Goal: Transaction & Acquisition: Purchase product/service

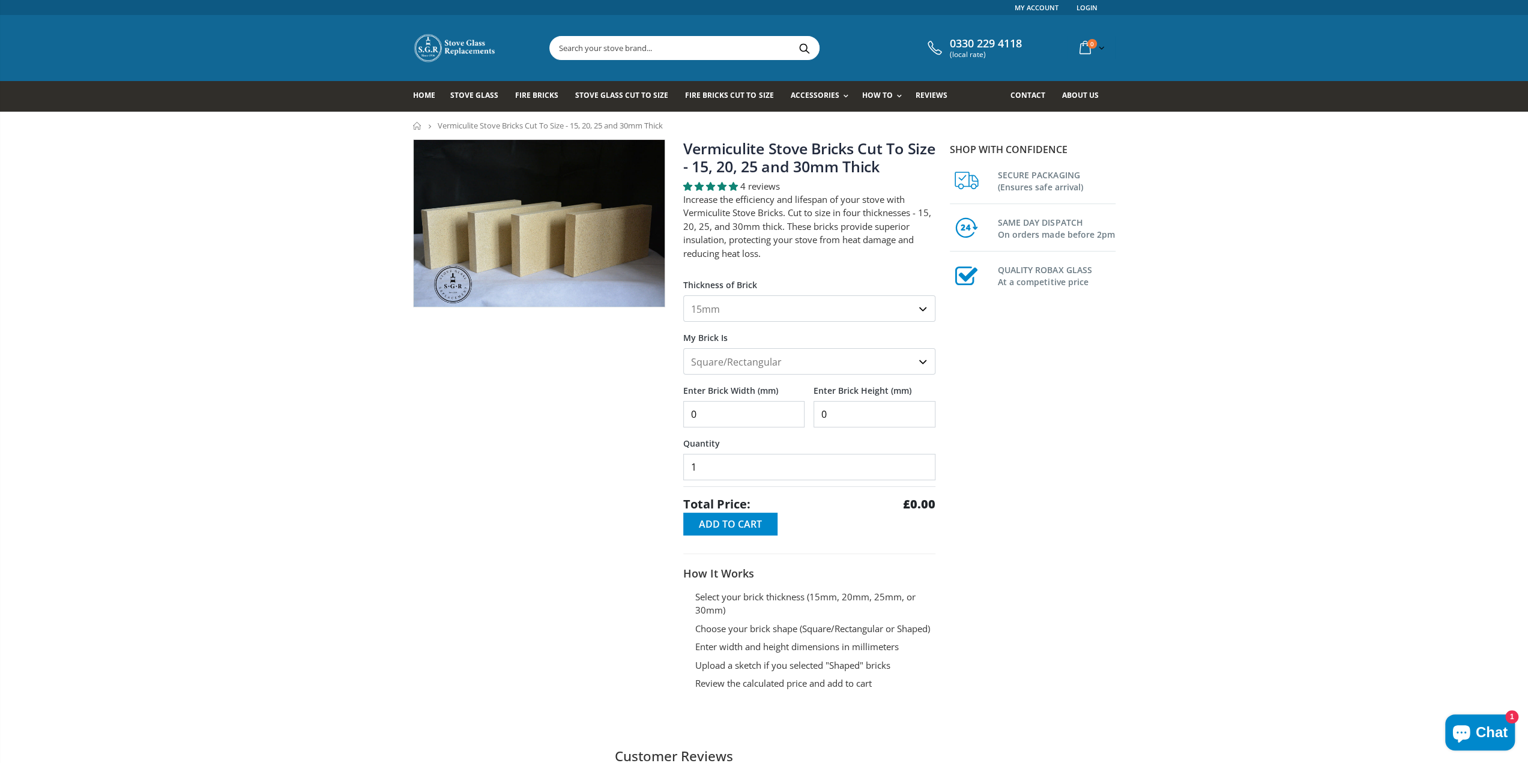
click at [737, 310] on select "15mm 20mm 25mm 30mm" at bounding box center [809, 308] width 252 height 26
click at [740, 310] on select "15mm 20mm 25mm 30mm" at bounding box center [809, 308] width 252 height 26
click at [735, 363] on select "Square/Rectangular Shaped (+£8)" at bounding box center [809, 361] width 252 height 26
click at [734, 363] on select "Square/Rectangular Shaped (+£8)" at bounding box center [809, 361] width 252 height 26
click at [734, 411] on input "0" at bounding box center [744, 414] width 122 height 26
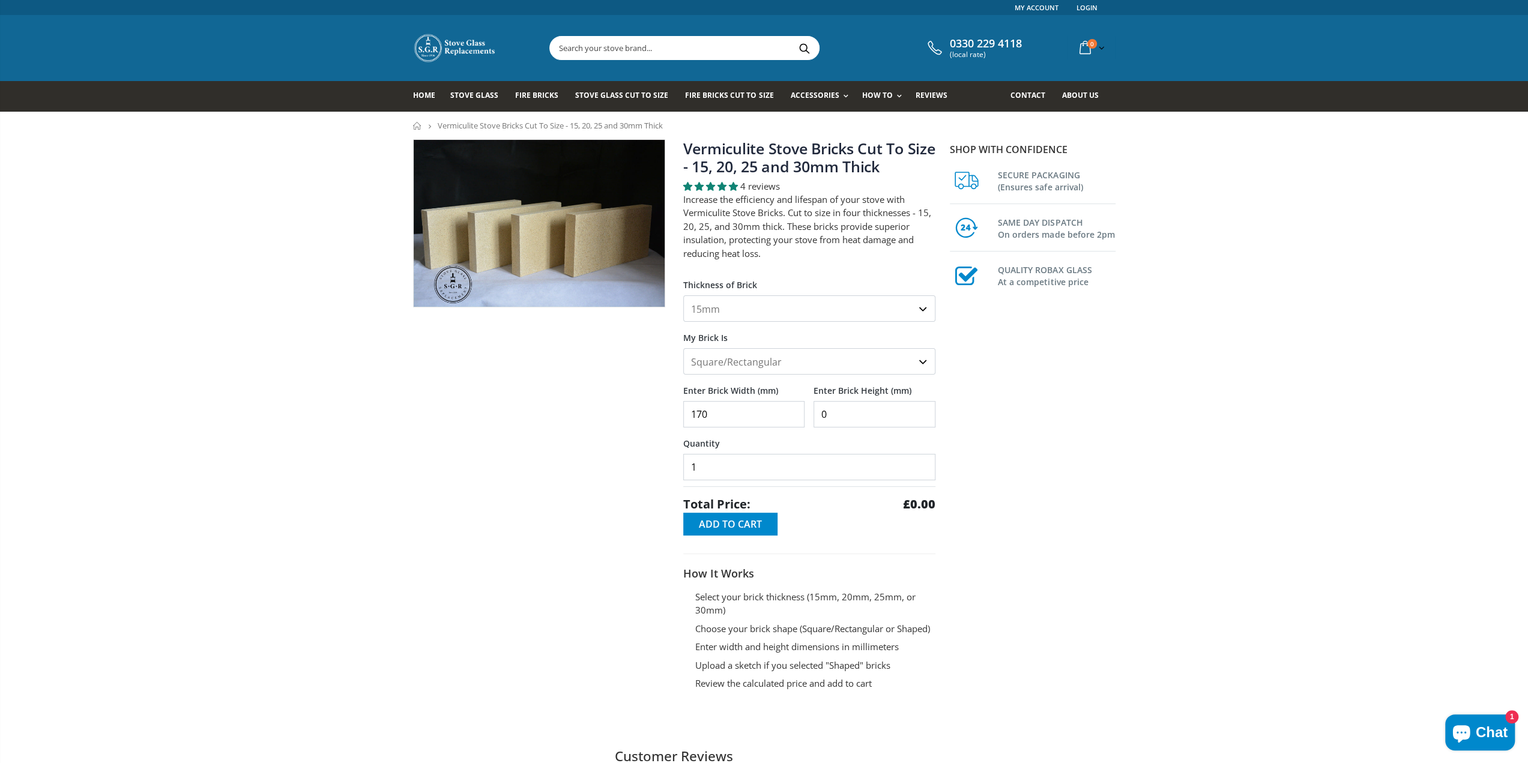
type input "170"
click at [846, 418] on input "0" at bounding box center [874, 414] width 122 height 26
type input "320"
click at [770, 466] on input "1" at bounding box center [809, 467] width 252 height 26
type input "20"
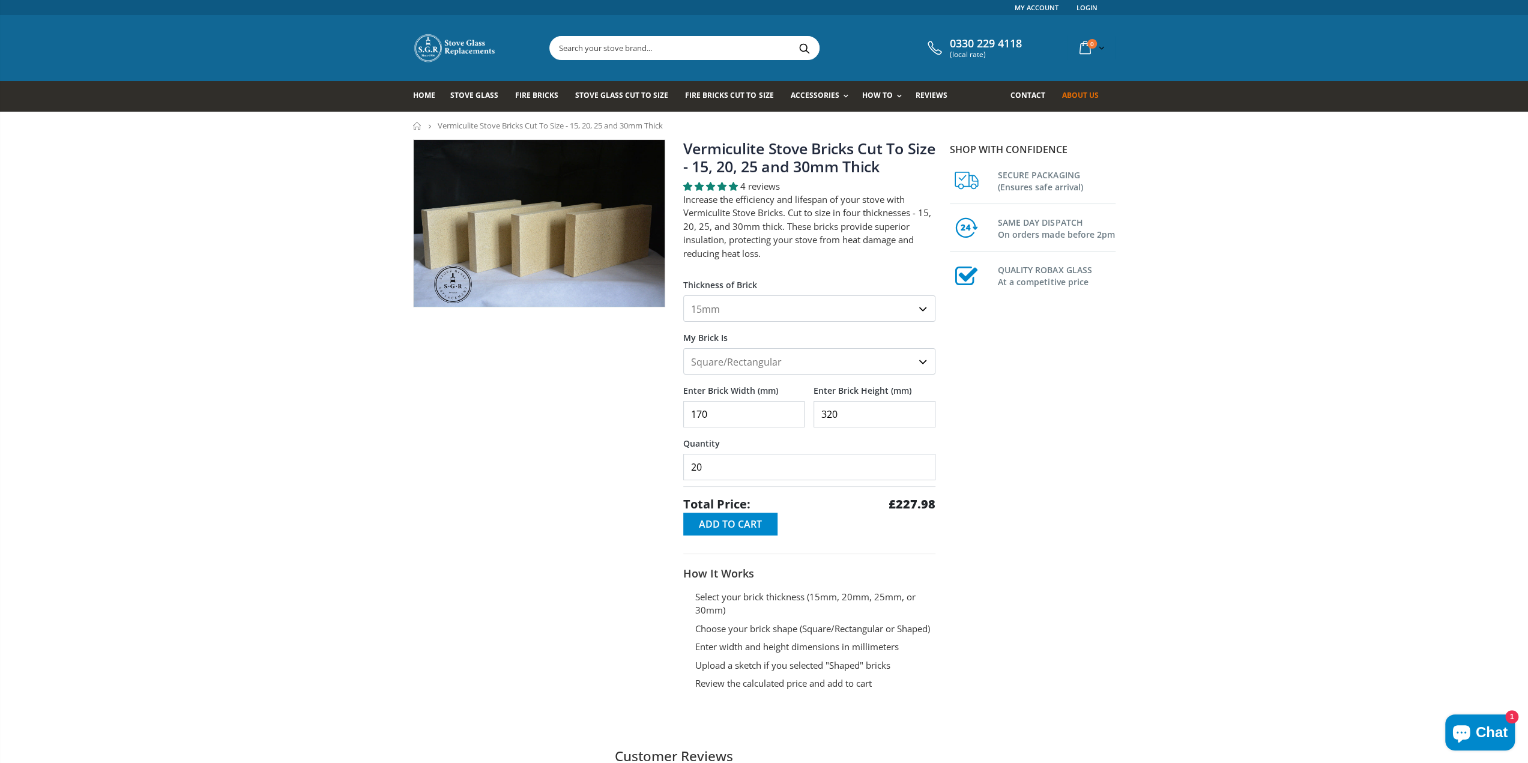
click at [1077, 97] on span "About us" at bounding box center [1079, 95] width 37 height 10
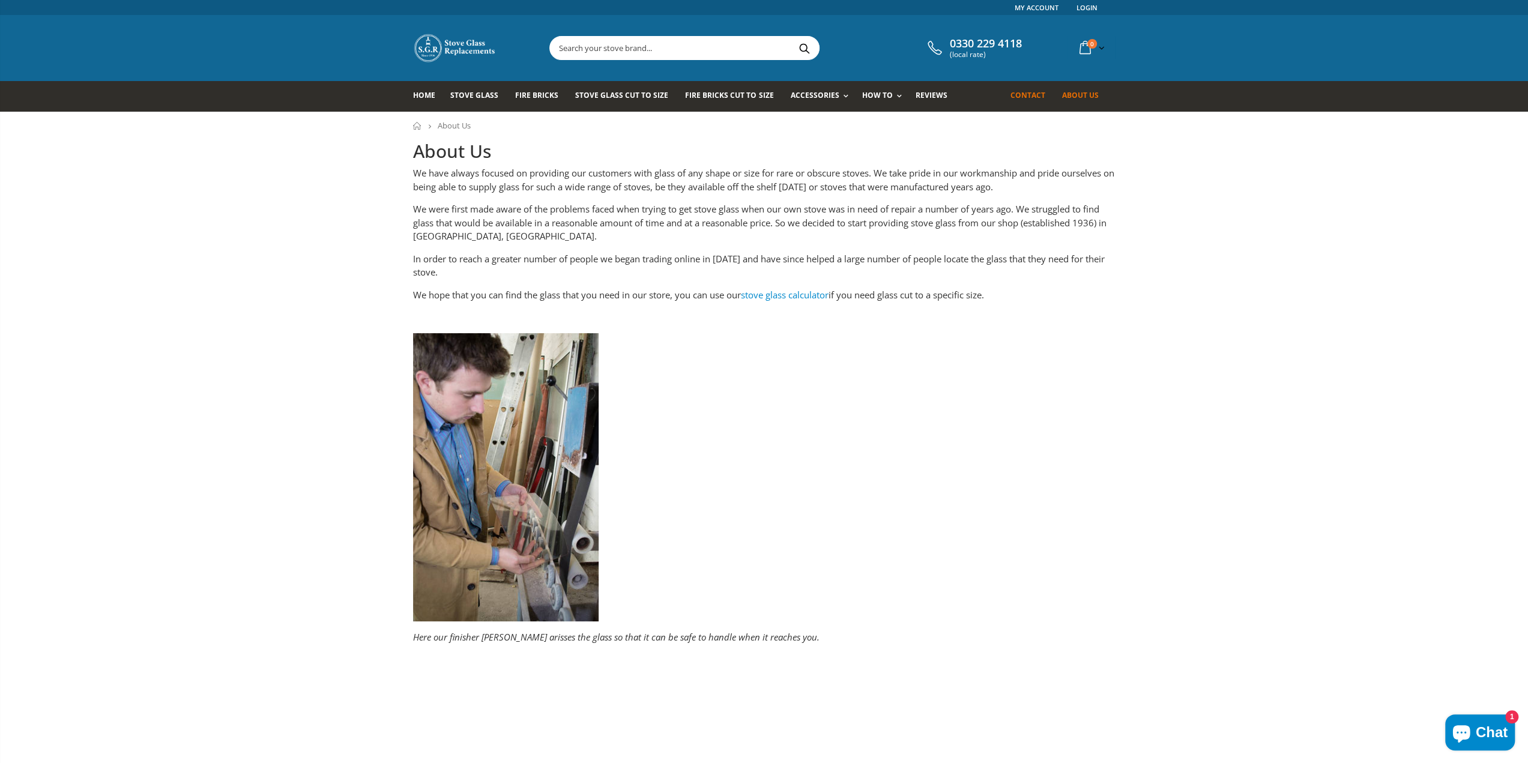
click at [1017, 93] on span "Contact" at bounding box center [1027, 95] width 35 height 10
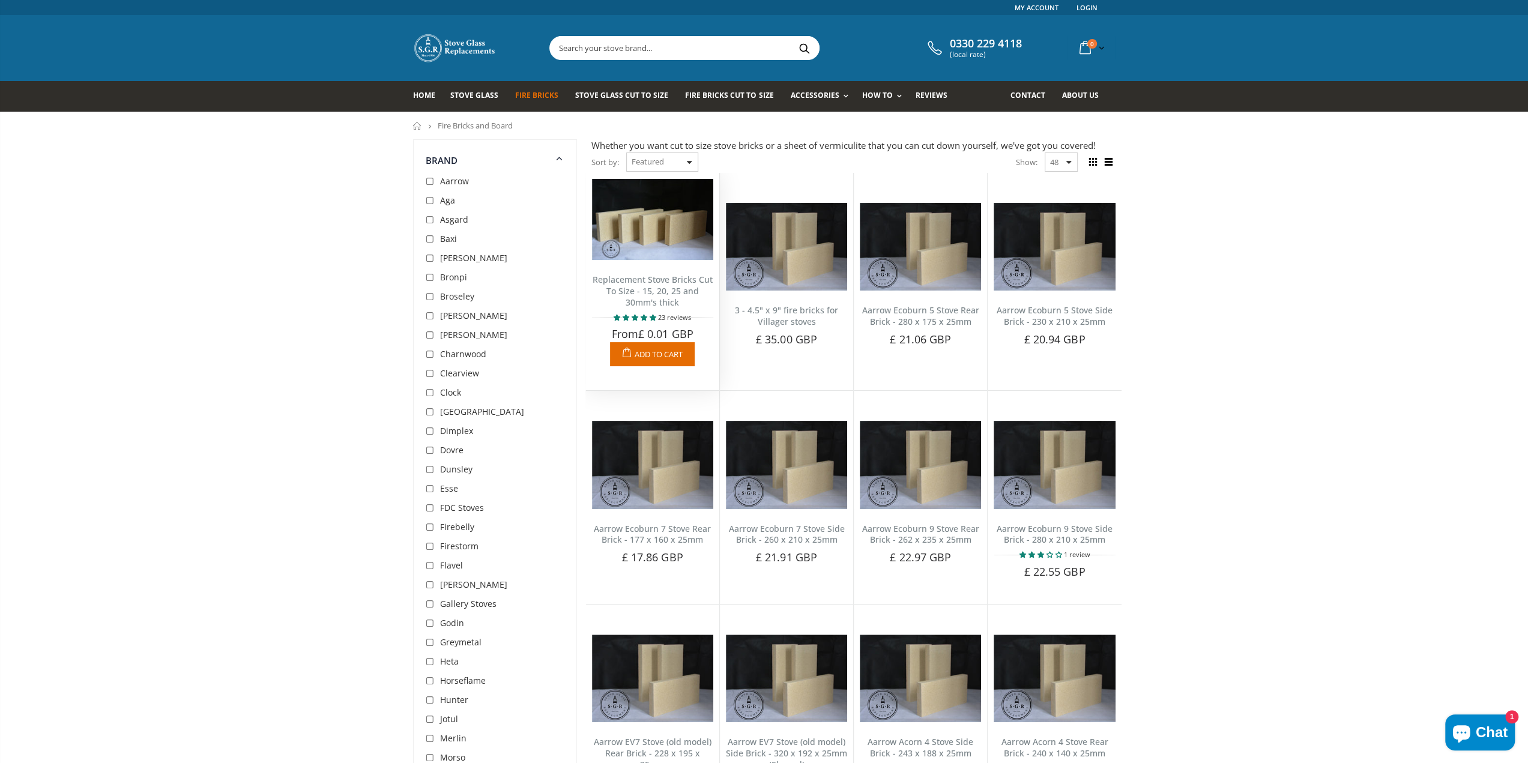
click at [651, 214] on img at bounding box center [652, 219] width 121 height 81
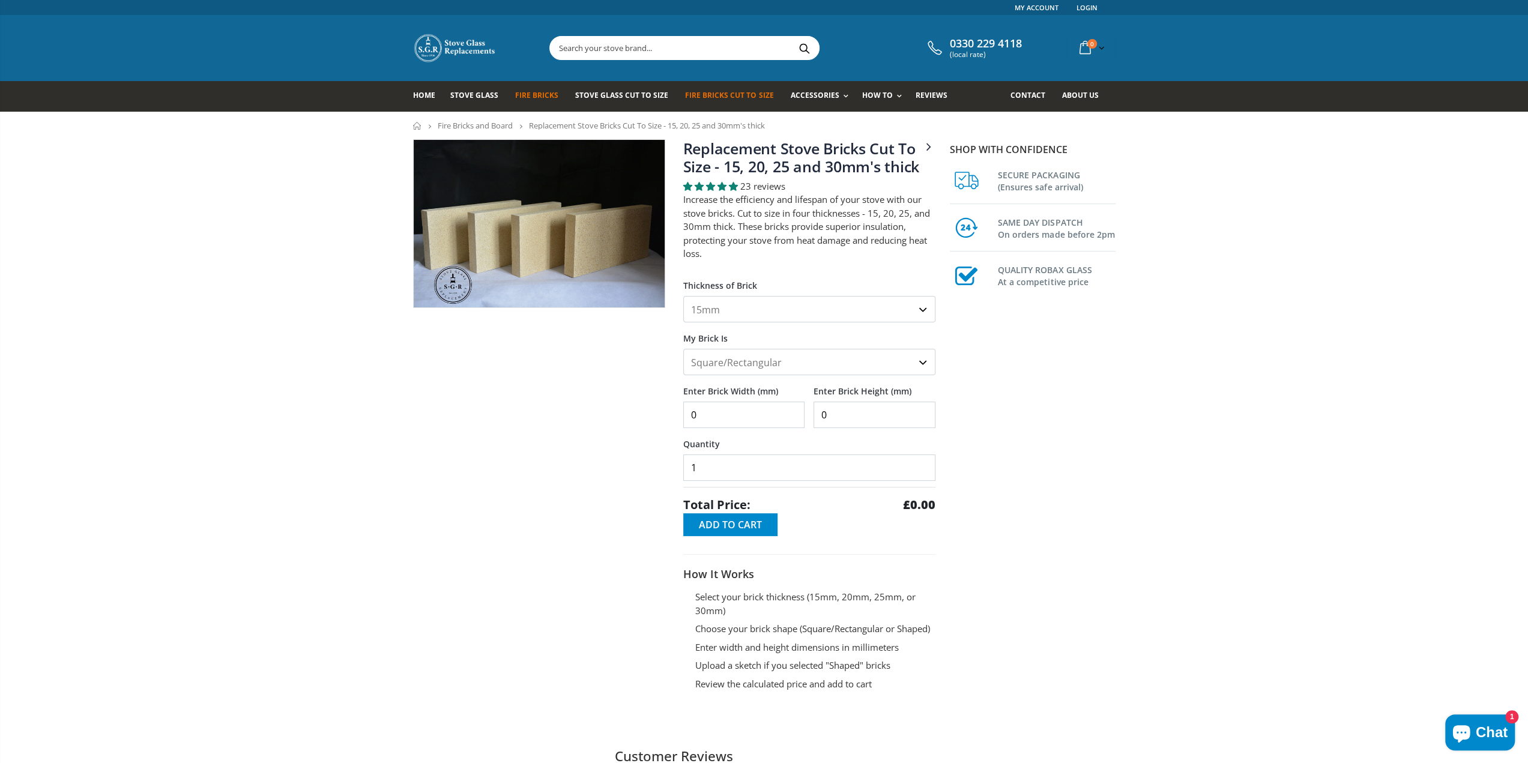
click at [721, 409] on input "0" at bounding box center [744, 415] width 122 height 26
click at [790, 406] on input "1" at bounding box center [744, 415] width 122 height 26
type input "15"
click at [845, 416] on input "0" at bounding box center [874, 415] width 122 height 26
drag, startPoint x: 847, startPoint y: 416, endPoint x: 821, endPoint y: 414, distance: 25.9
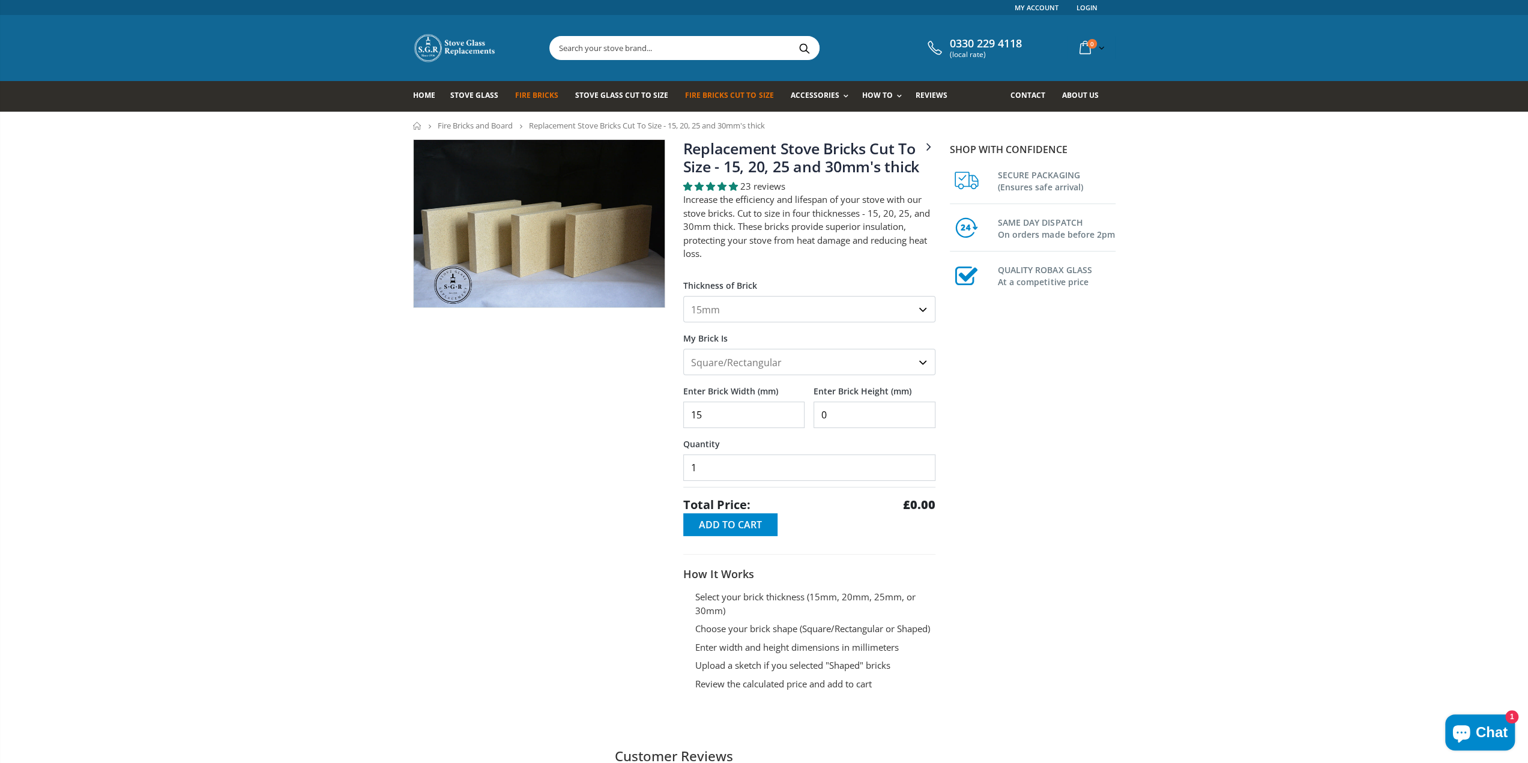
click at [821, 414] on input "0" at bounding box center [874, 415] width 122 height 26
type input "320"
click at [729, 416] on input "15" at bounding box center [744, 415] width 122 height 26
type input "1"
type input "170"
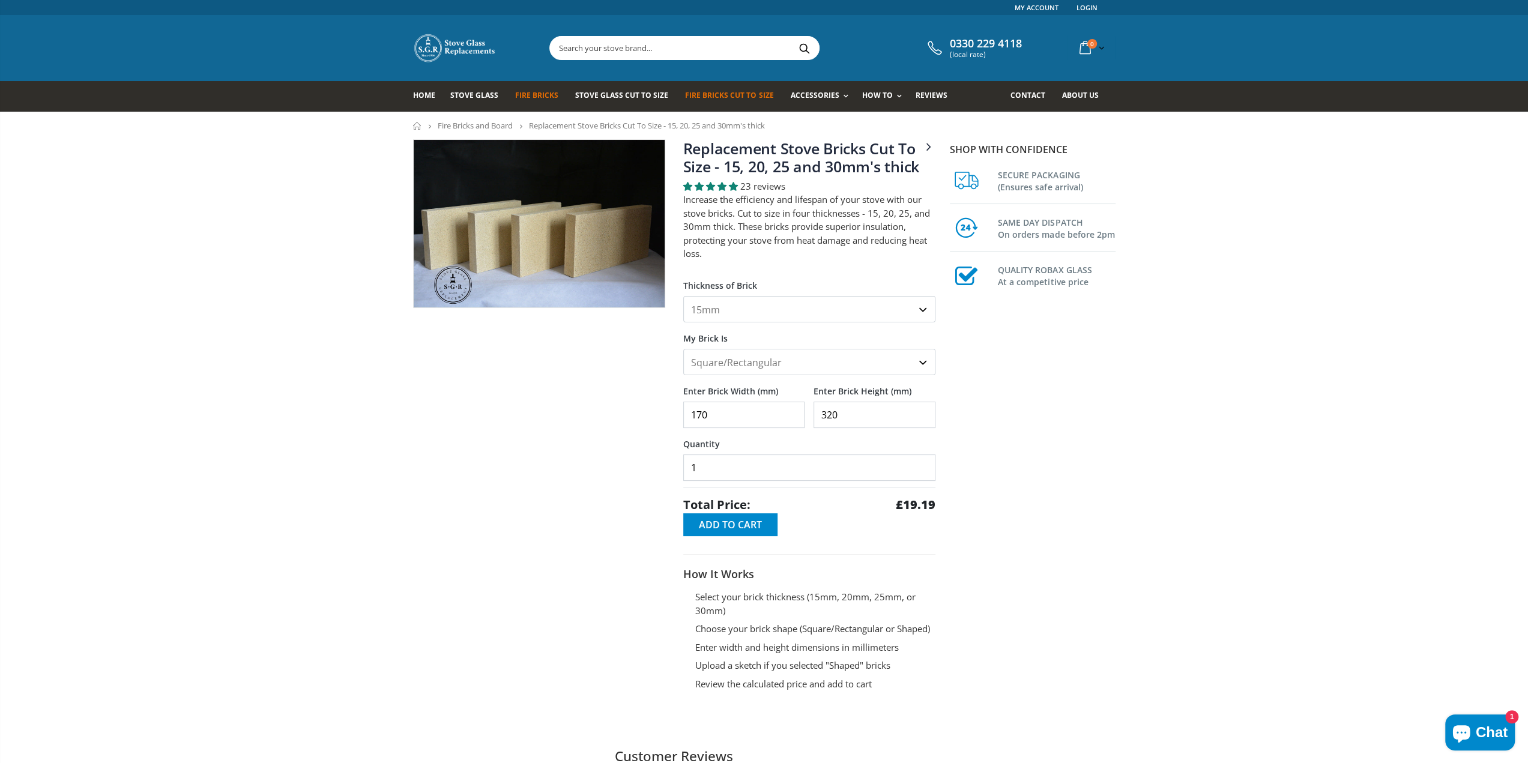
click at [800, 471] on input "1" at bounding box center [809, 467] width 252 height 26
drag, startPoint x: 702, startPoint y: 466, endPoint x: 618, endPoint y: 469, distance: 84.1
click at [618, 469] on div "3 - 4.5" x 9" fire bricks for Villager stoves Replacement Stove Bricks Cut To S…" at bounding box center [674, 435] width 540 height 593
type input "20"
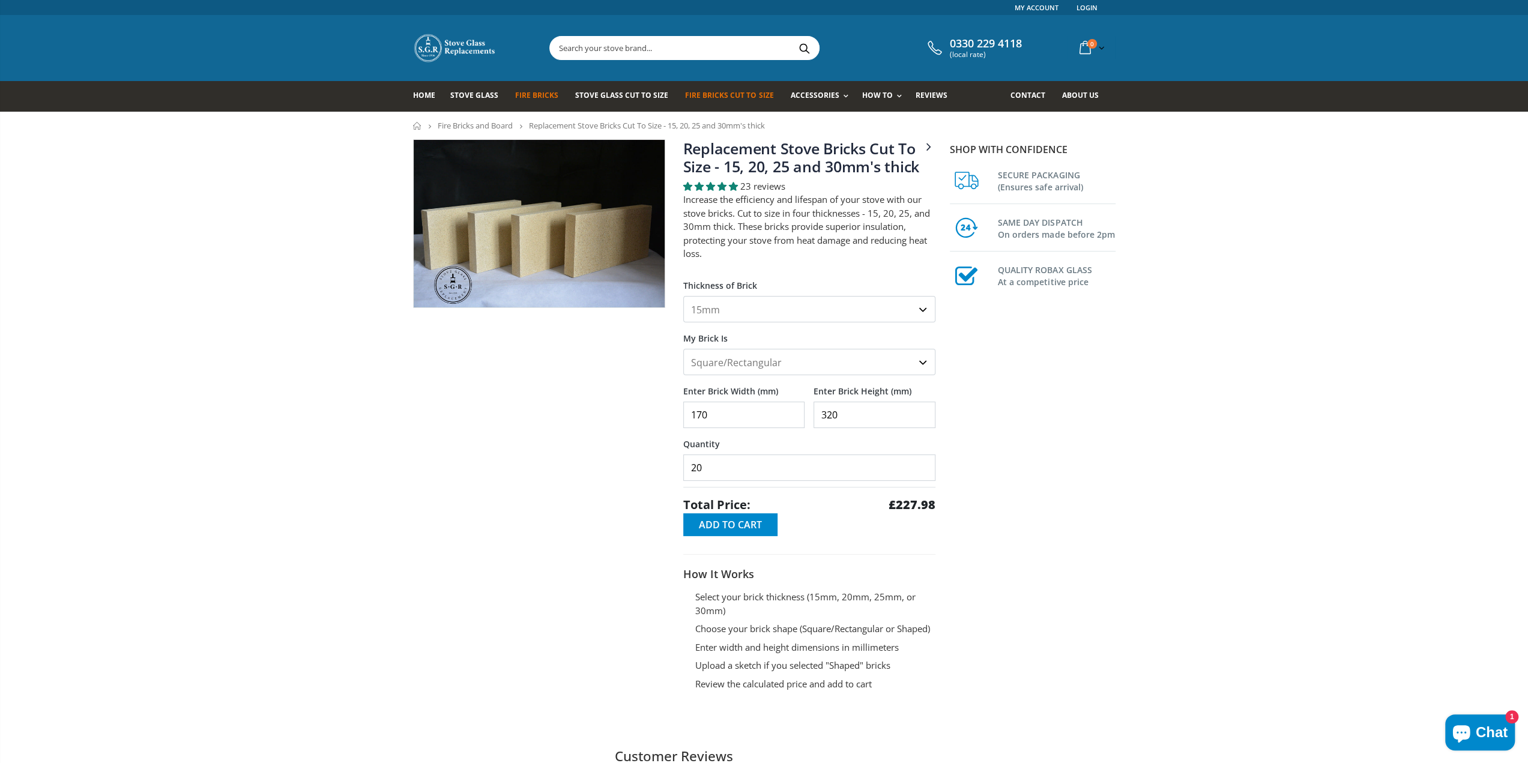
click at [744, 526] on span "Add to Cart" at bounding box center [730, 524] width 63 height 13
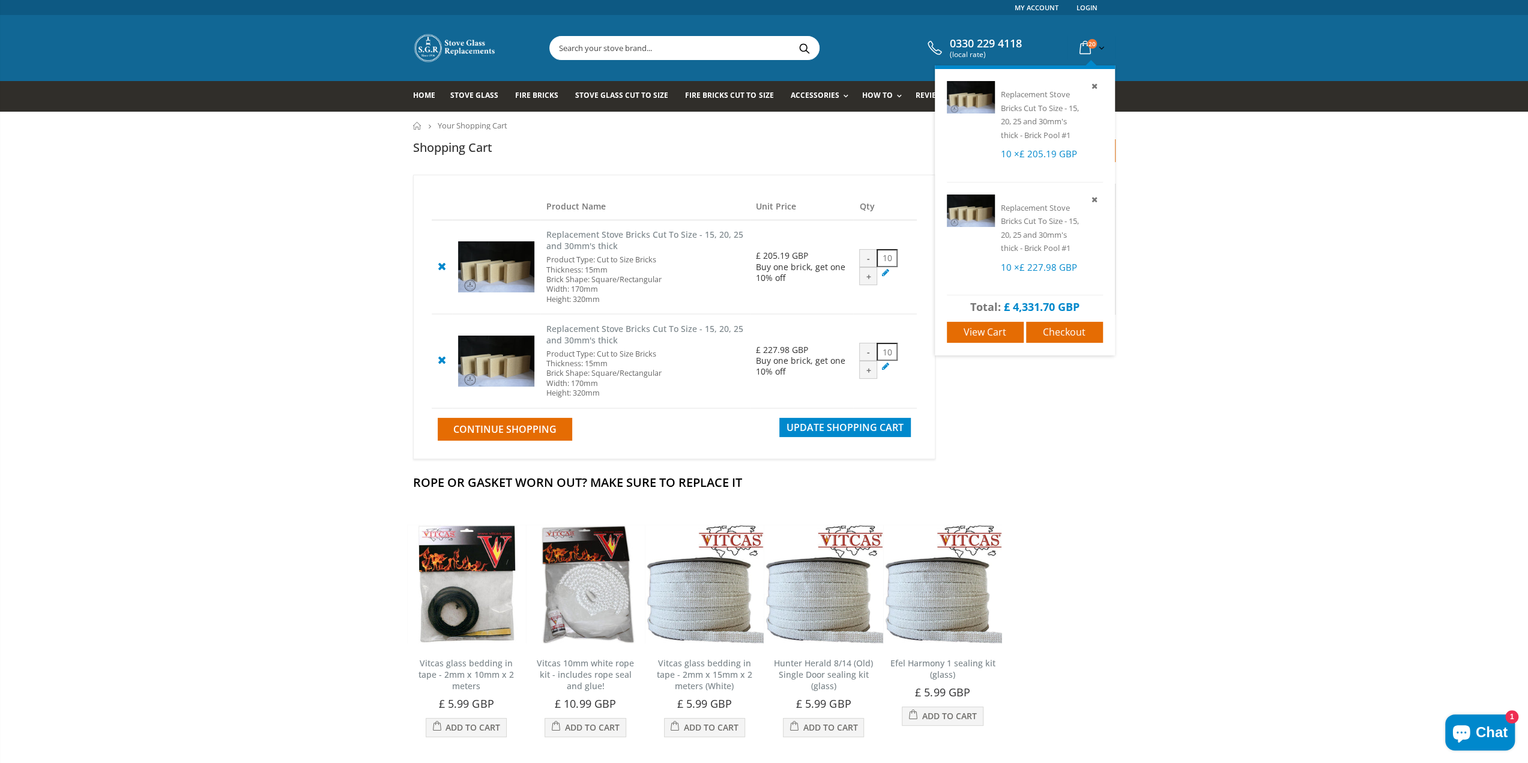
click at [1085, 45] on icon at bounding box center [1084, 48] width 21 height 22
click at [1086, 48] on icon at bounding box center [1084, 48] width 21 height 22
click at [992, 340] on link "View cart" at bounding box center [985, 332] width 77 height 21
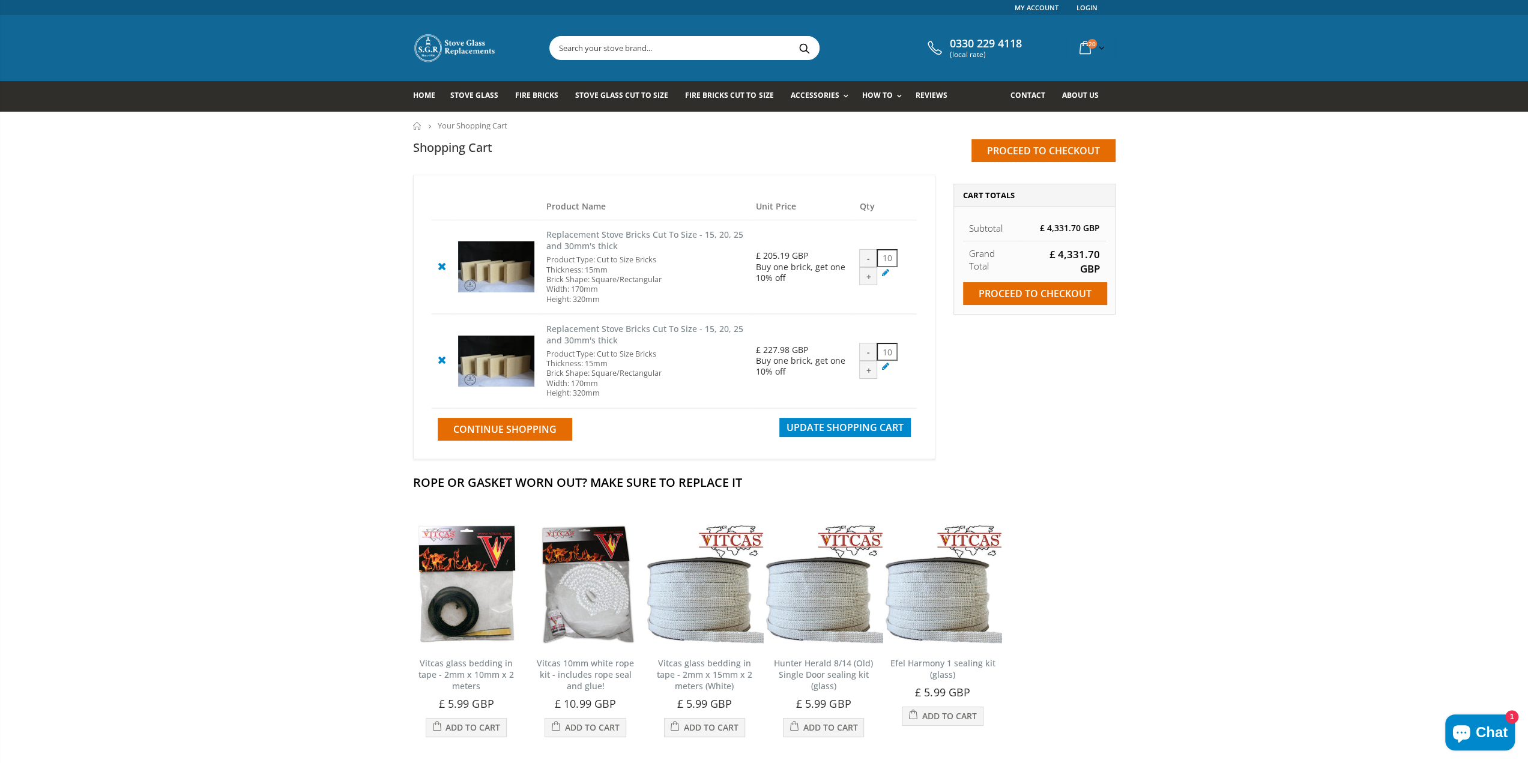
click at [443, 264] on icon at bounding box center [441, 266] width 15 height 14
click at [438, 357] on icon at bounding box center [441, 359] width 15 height 14
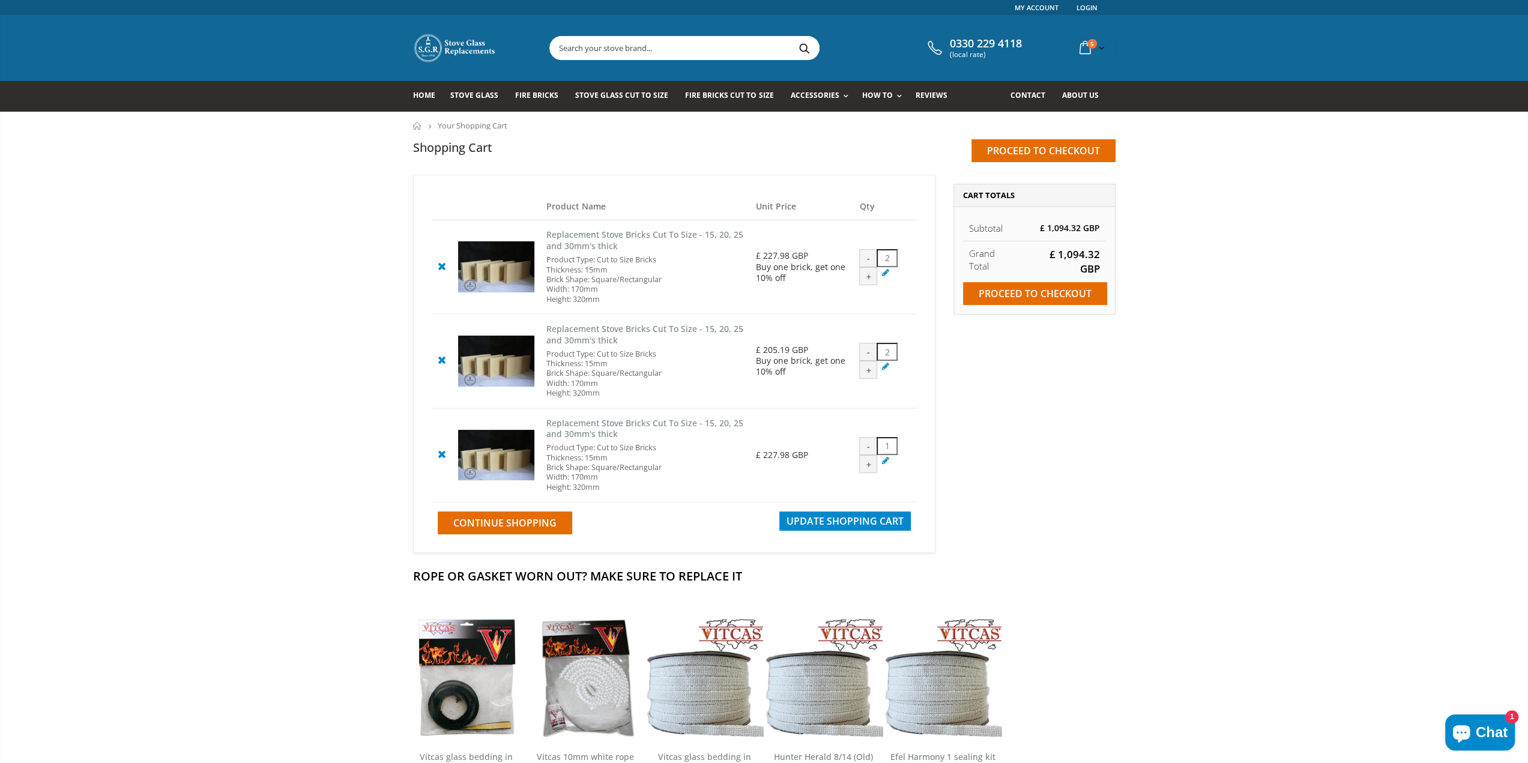
click at [441, 266] on icon at bounding box center [441, 266] width 15 height 14
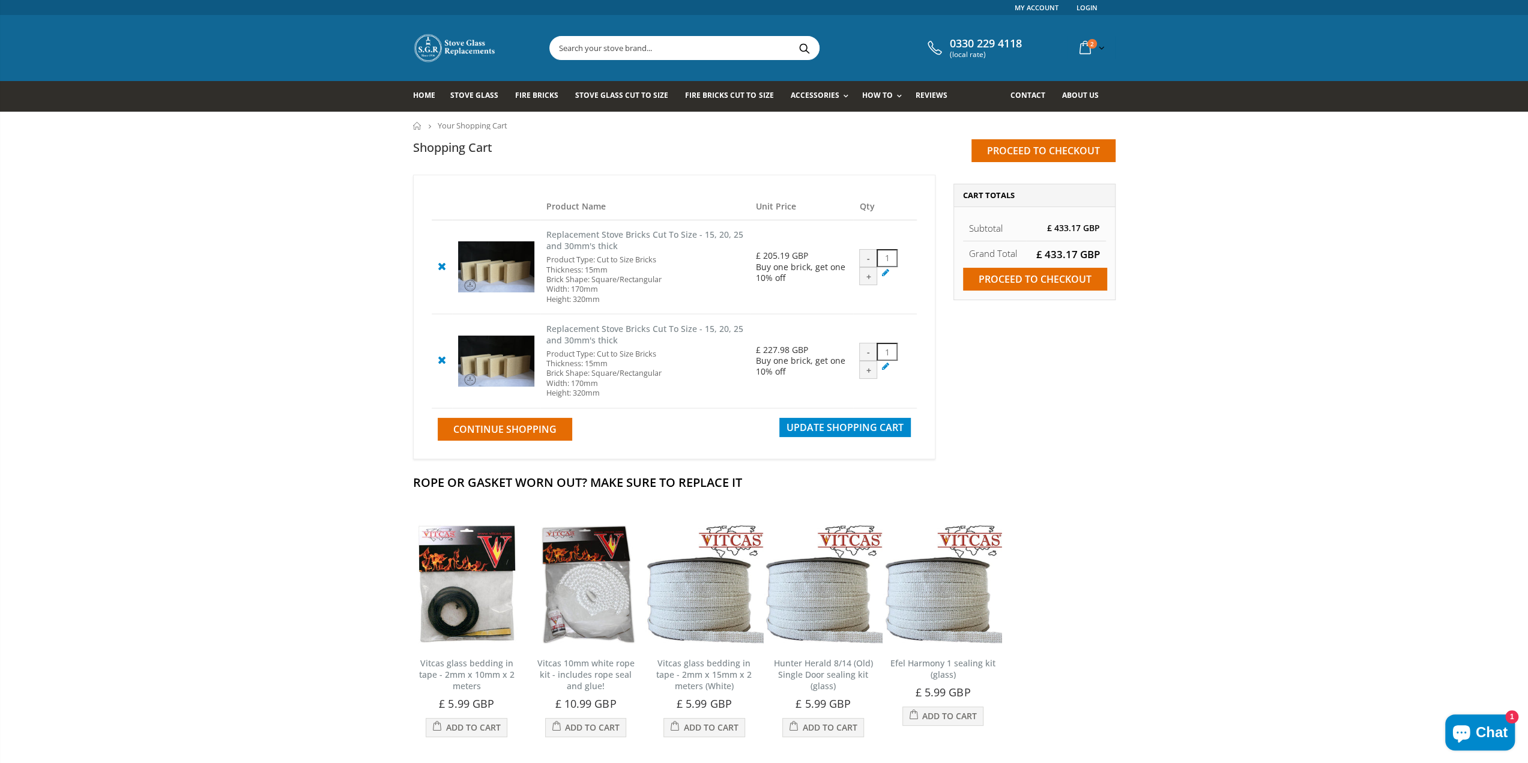
click at [441, 265] on icon at bounding box center [441, 266] width 15 height 14
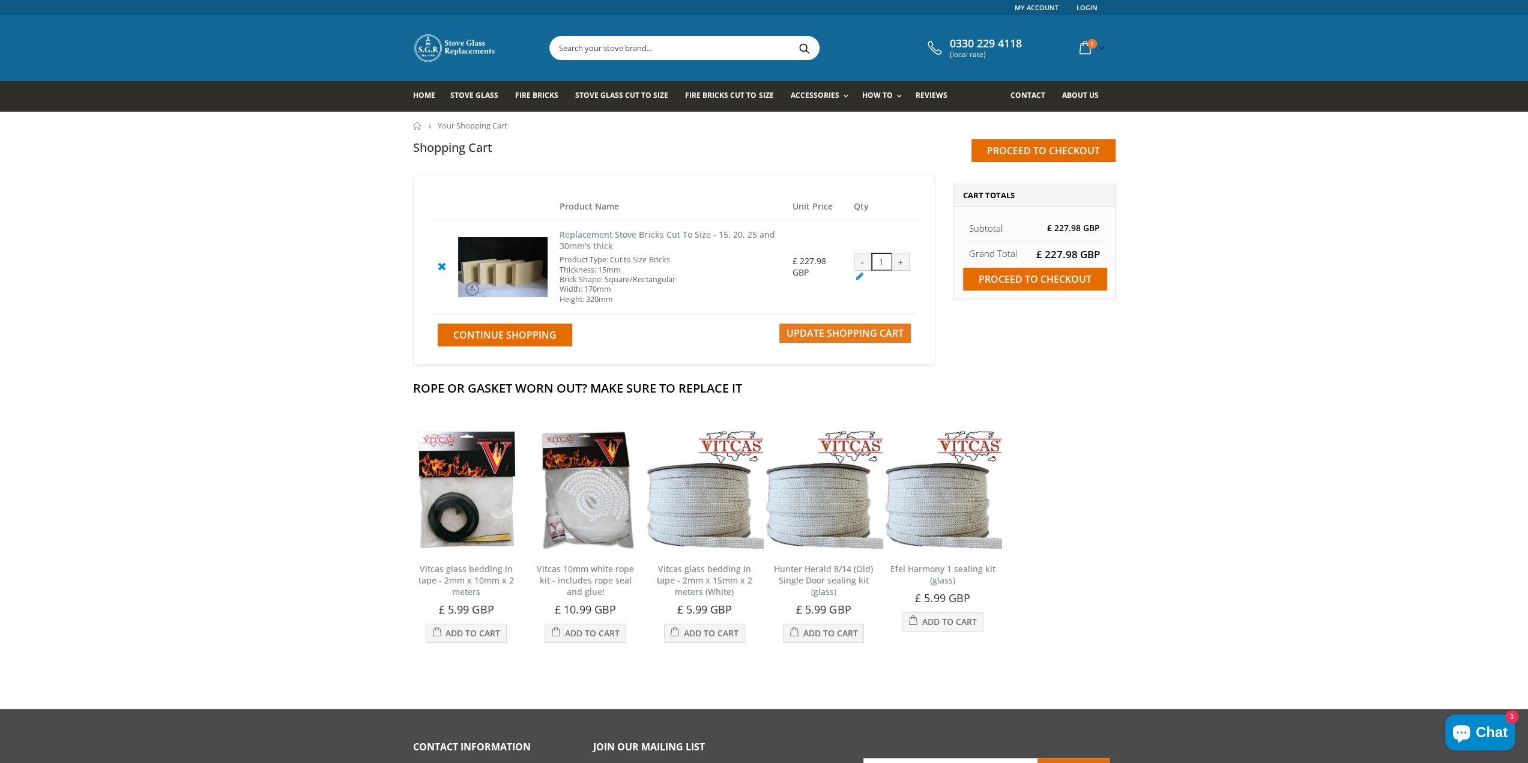
click at [839, 334] on span "Update Shopping Cart" at bounding box center [844, 333] width 117 height 13
click at [537, 98] on span "Fire Bricks" at bounding box center [536, 95] width 43 height 10
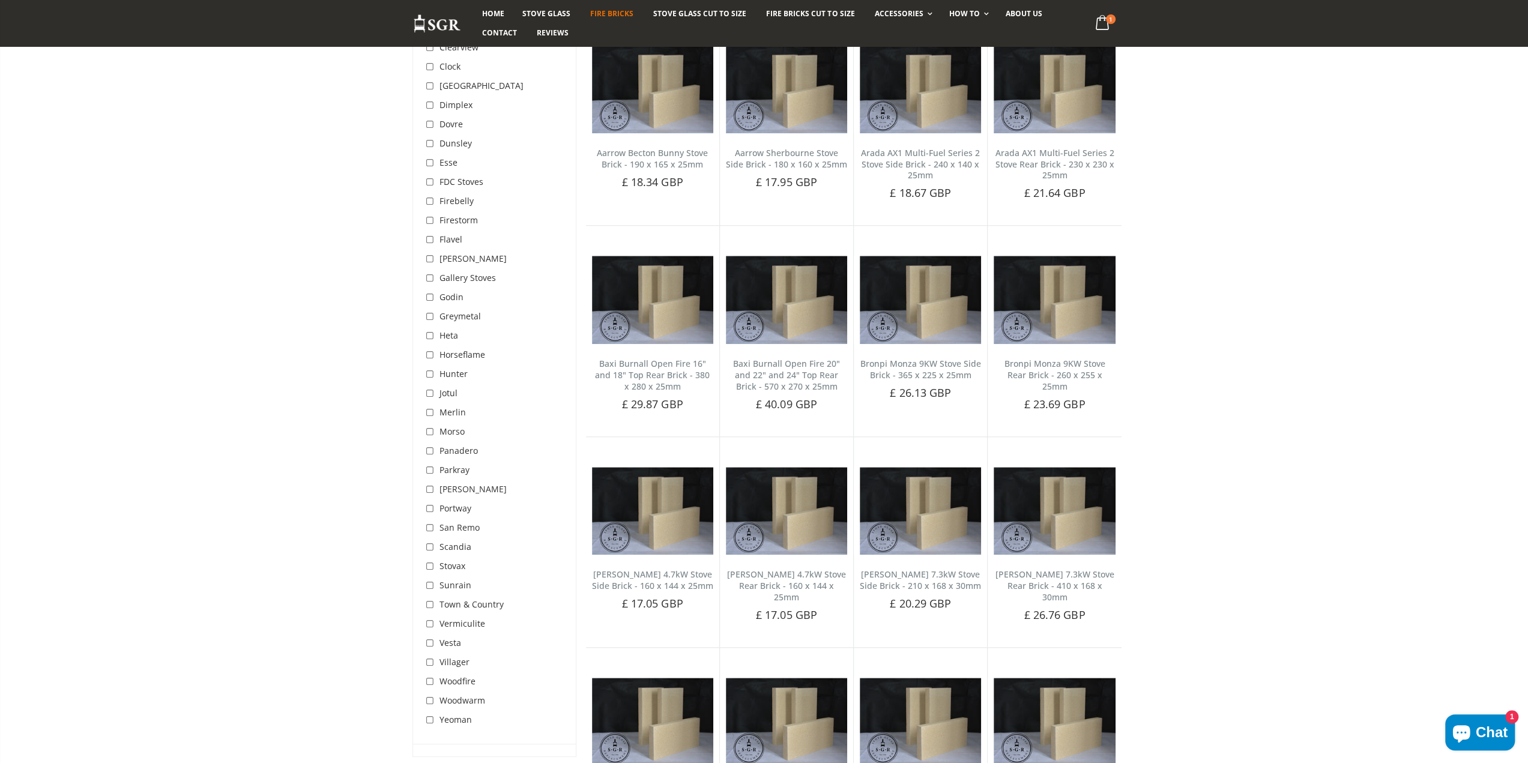
scroll to position [600, 0]
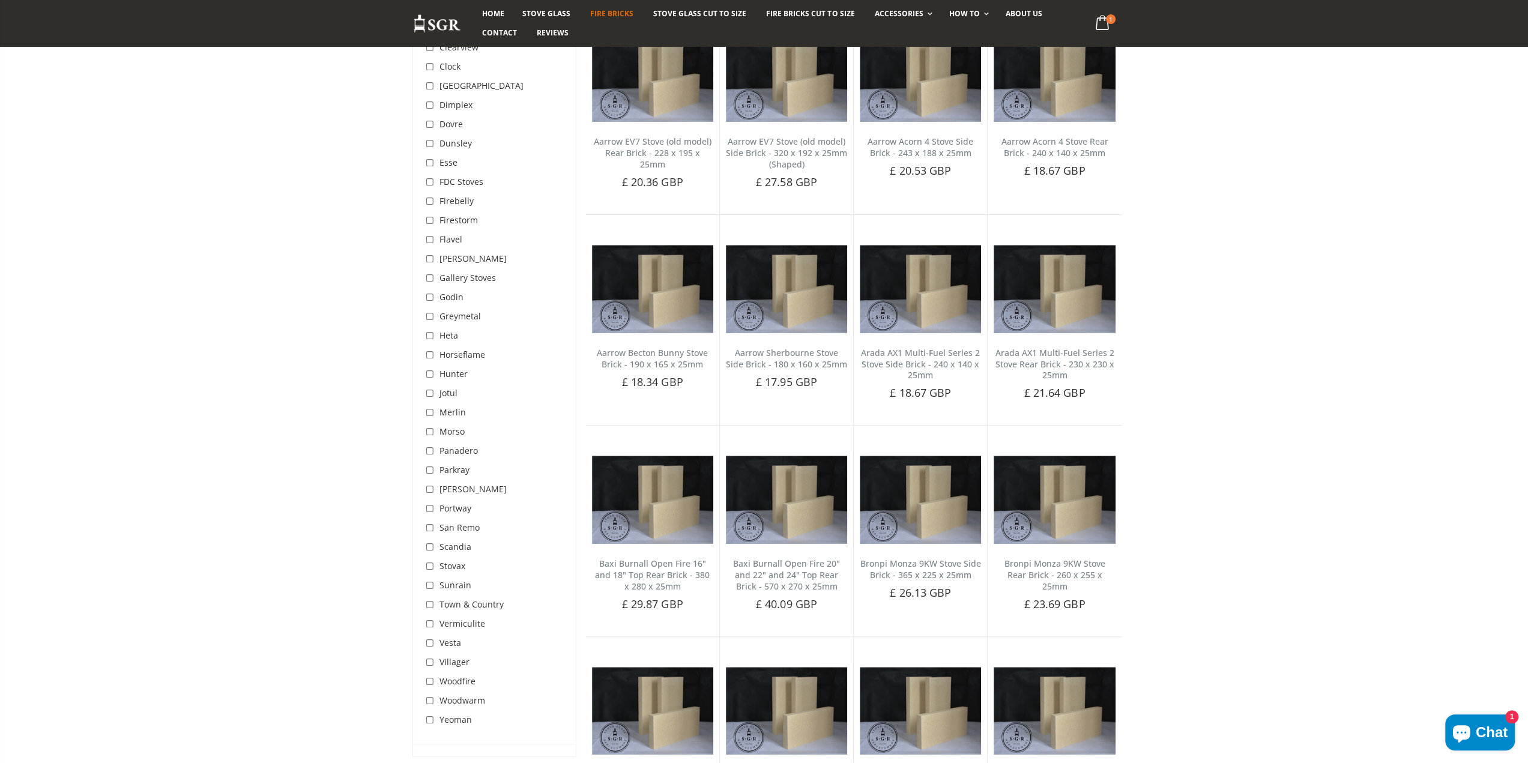
click at [601, 10] on span "Fire Bricks" at bounding box center [611, 13] width 43 height 10
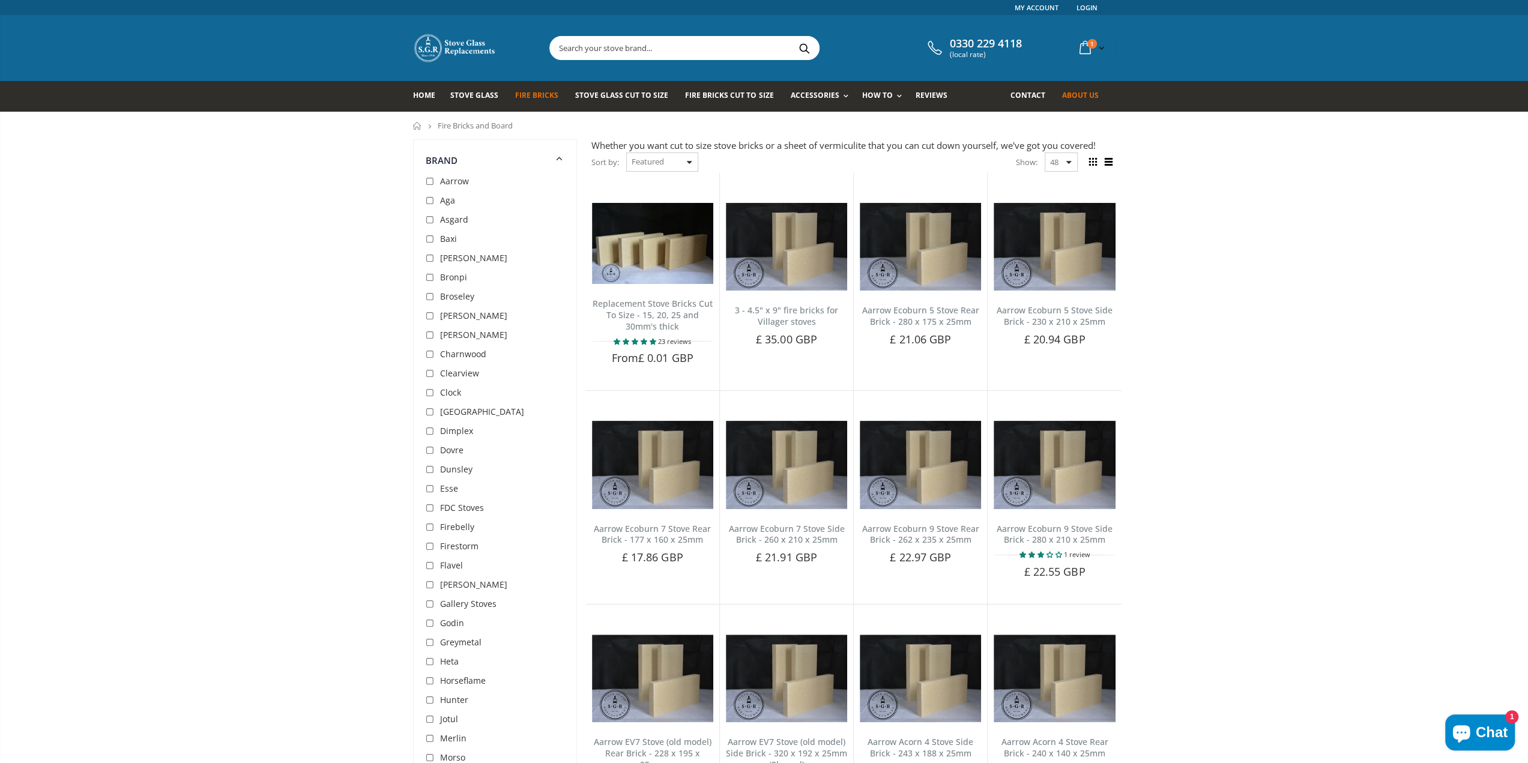
click at [1071, 95] on span "About us" at bounding box center [1079, 95] width 37 height 10
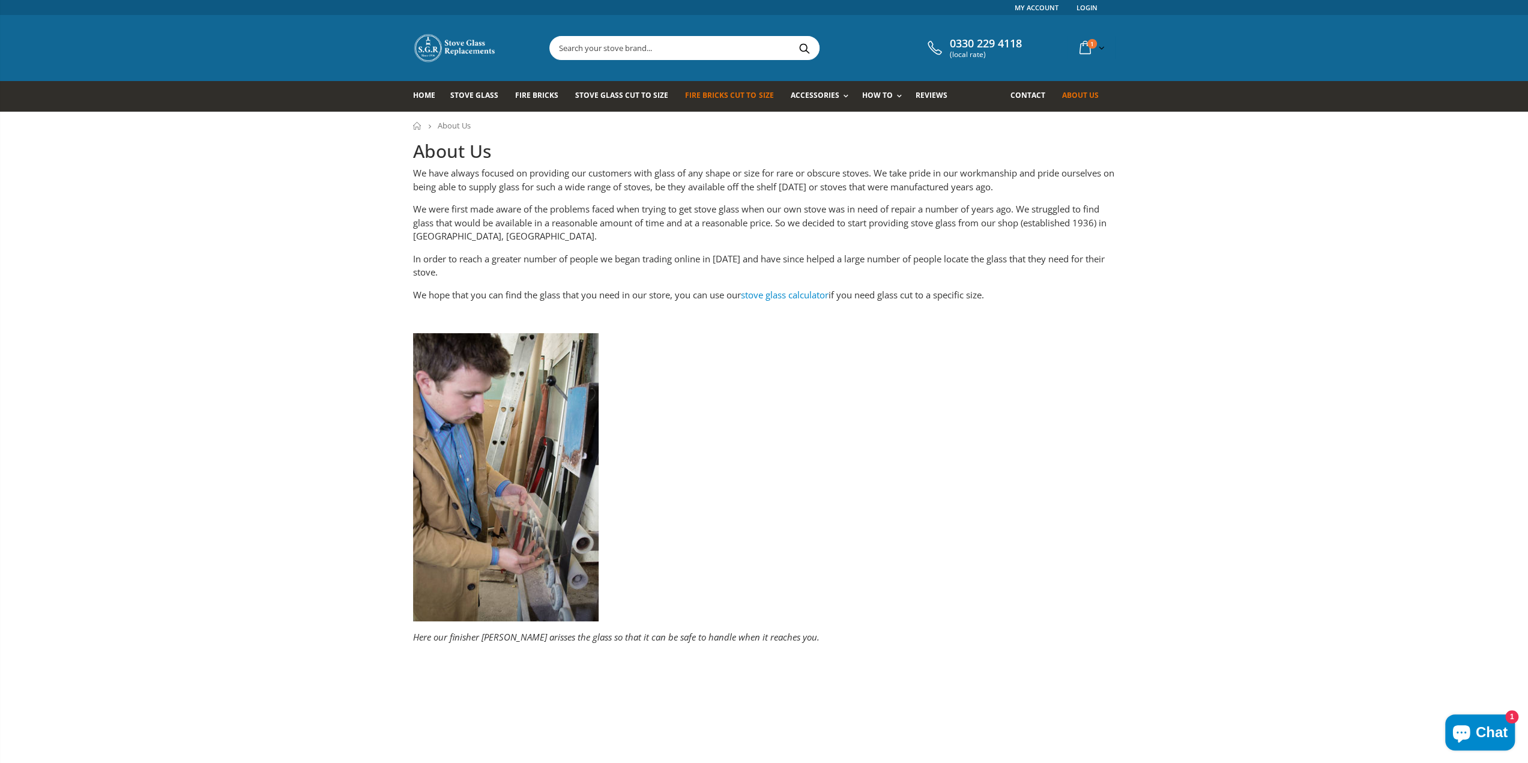
click at [730, 98] on span "Fire Bricks Cut To Size" at bounding box center [729, 95] width 88 height 10
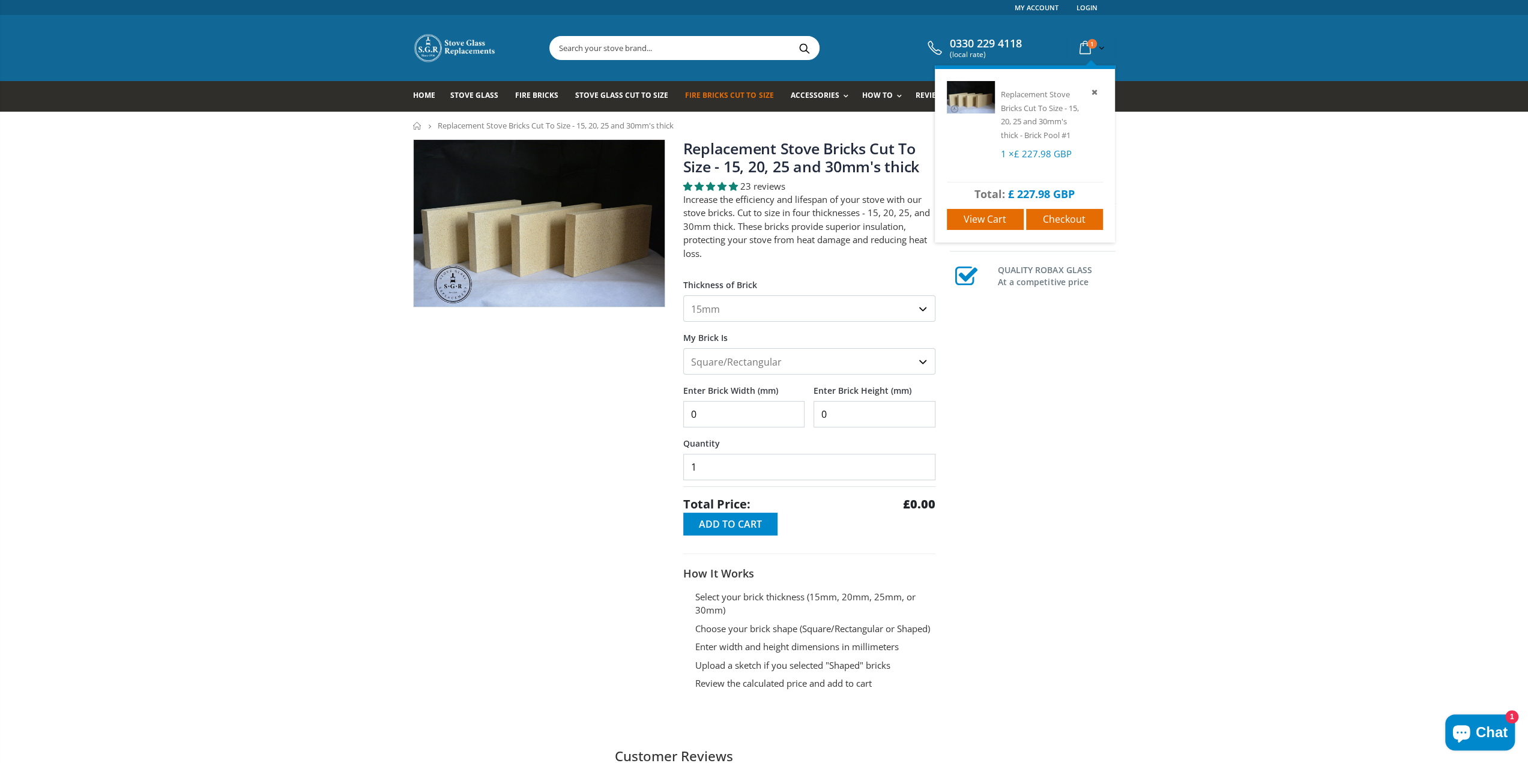
click at [1081, 44] on icon at bounding box center [1084, 48] width 21 height 22
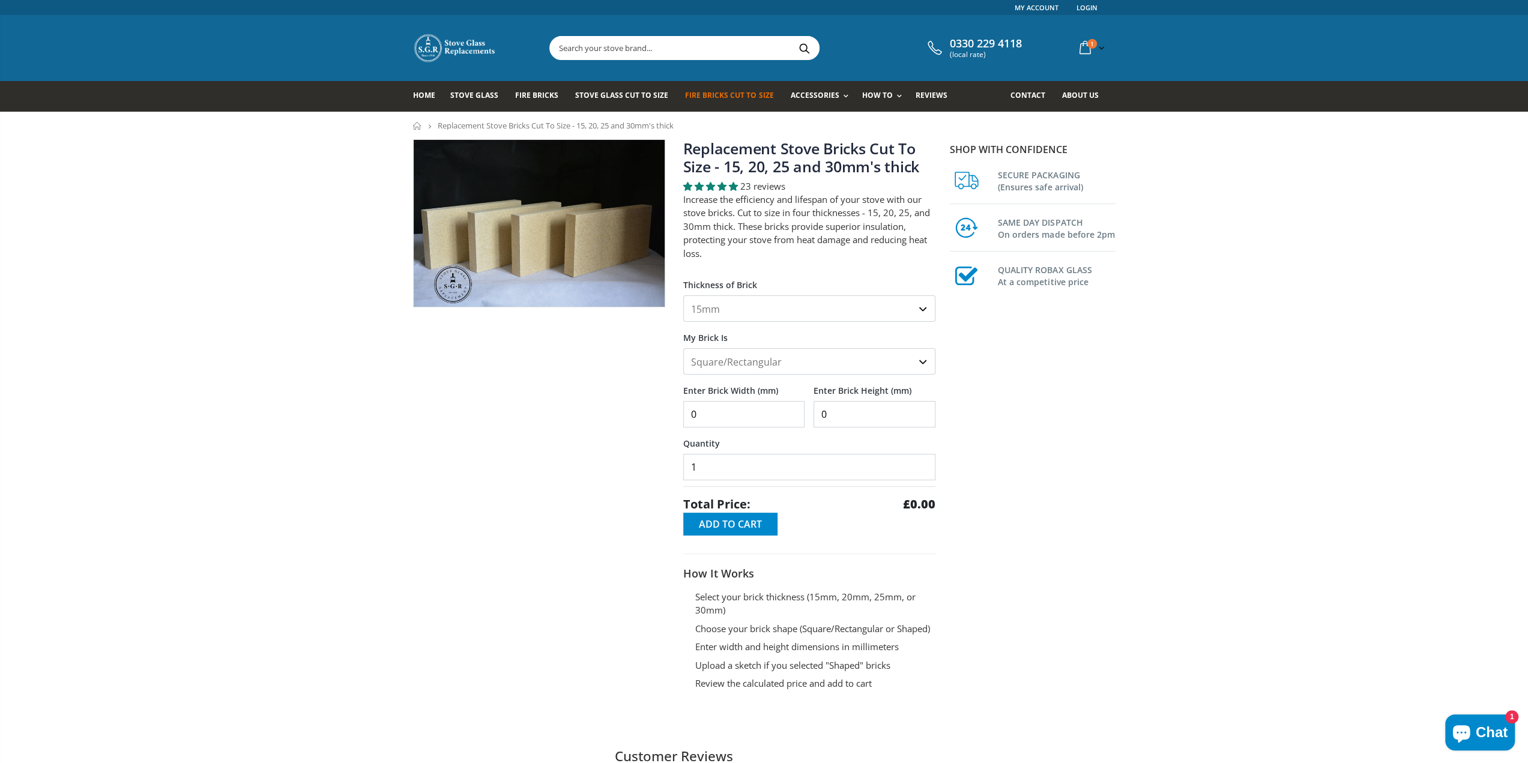
click at [1150, 47] on div "Links My Account Login 0330 229 4118 (local rate) 1 item(s) 1 item(s) Replaceme…" at bounding box center [764, 56] width 1528 height 112
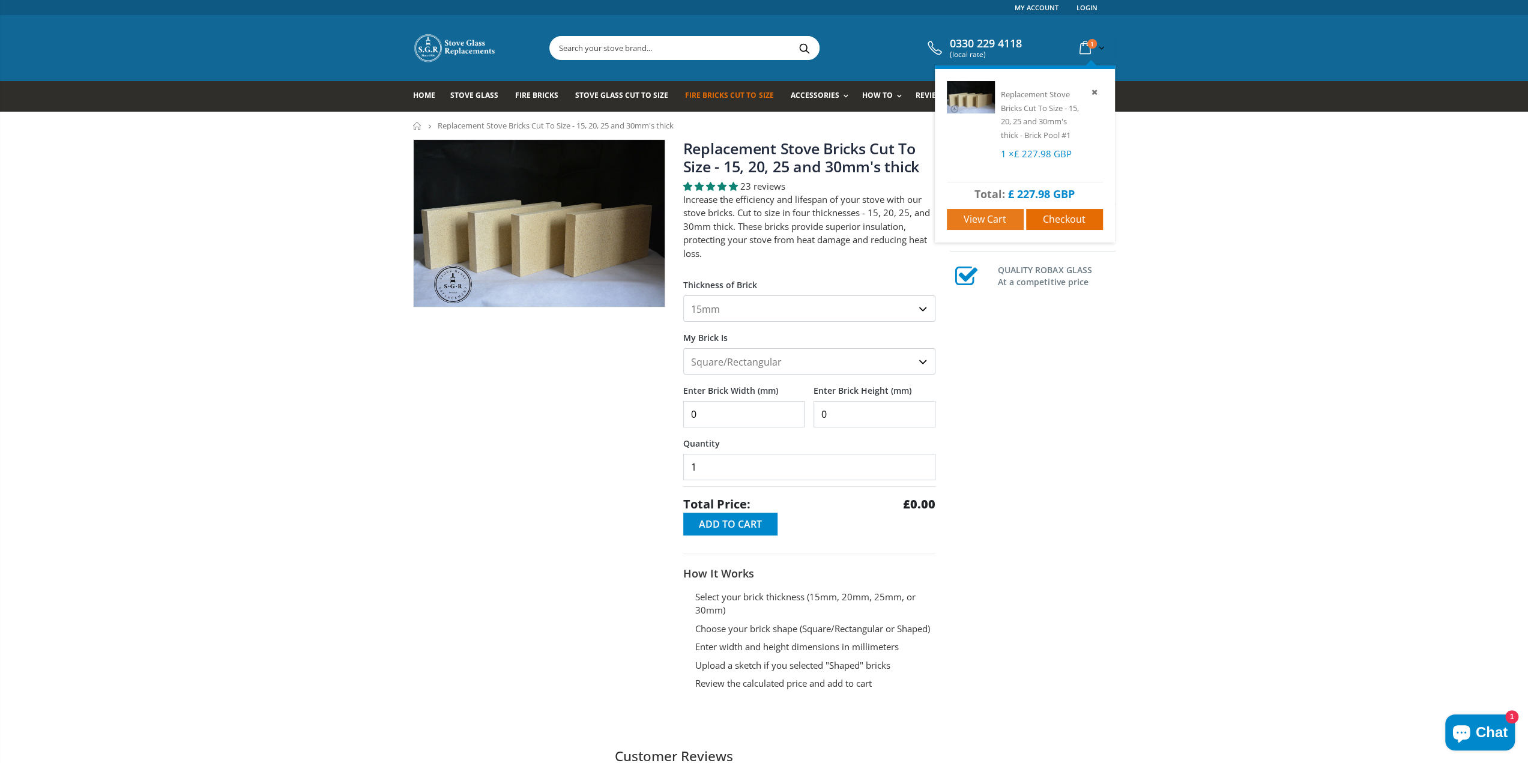
click at [1003, 223] on span "View cart" at bounding box center [984, 218] width 43 height 13
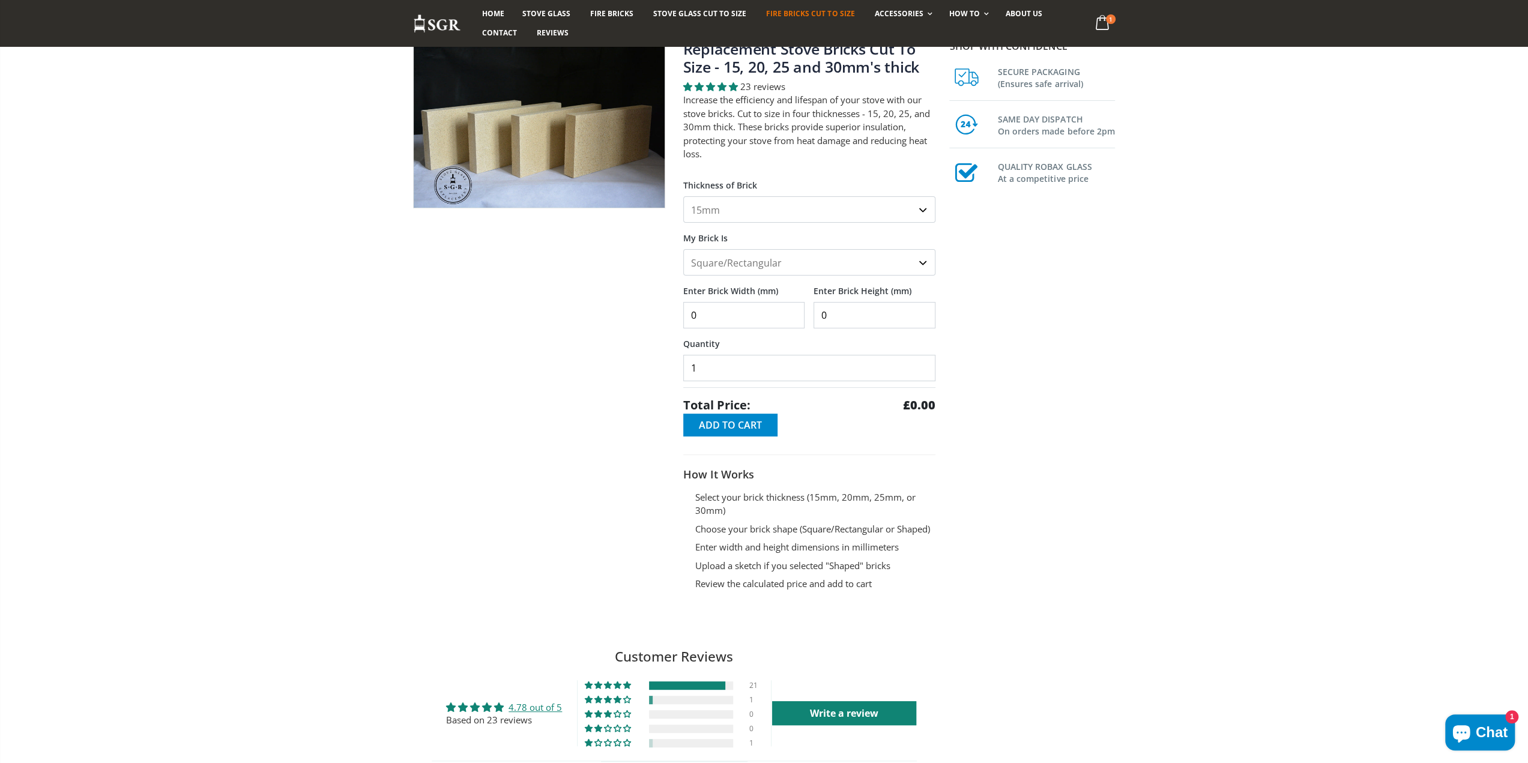
scroll to position [200, 0]
